Goal: Task Accomplishment & Management: Manage account settings

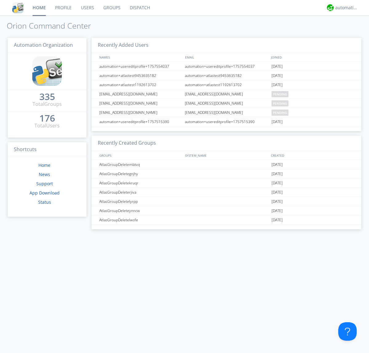
click at [111, 8] on link "Groups" at bounding box center [112, 7] width 26 height 15
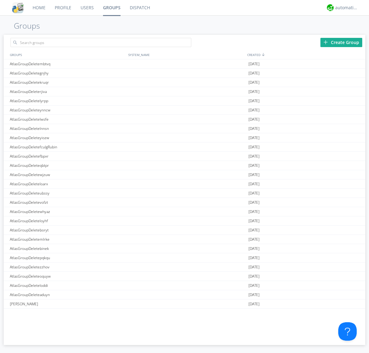
click at [342, 42] on div "Create Group" at bounding box center [342, 42] width 42 height 9
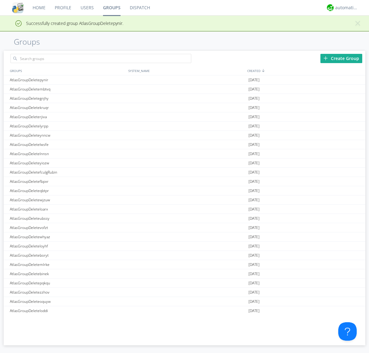
click at [111, 8] on link "Groups" at bounding box center [111, 7] width 27 height 15
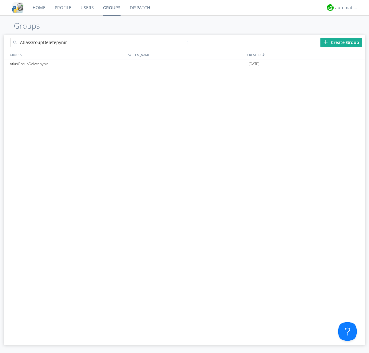
type input "AtlasGroupDeletepynir"
click at [188, 43] on div at bounding box center [188, 44] width 6 height 6
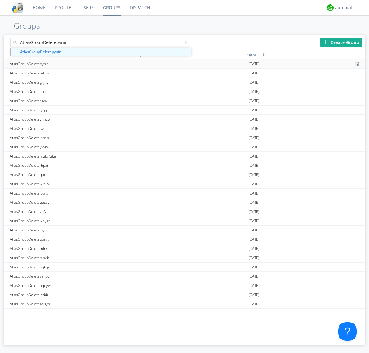
type input "AtlasGroupDeletepynir"
click at [67, 64] on div "AtlasGroupDeletepynir" at bounding box center [67, 63] width 118 height 9
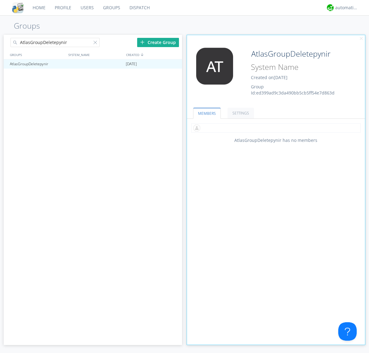
click at [276, 128] on input "text" at bounding box center [276, 127] width 170 height 9
type input "automation+atlas0002"
click at [345, 8] on div "automation+atlas" at bounding box center [346, 8] width 23 height 6
